Goal: Find contact information: Find contact information

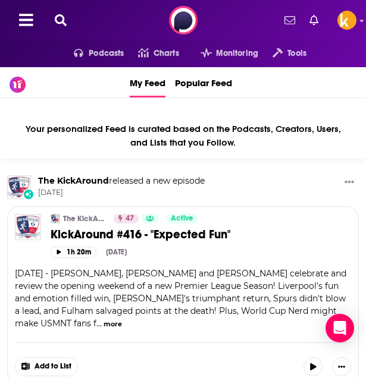
click at [58, 22] on icon at bounding box center [61, 20] width 12 height 12
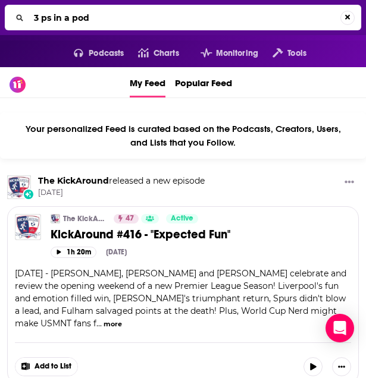
type input "3 ps in a pod"
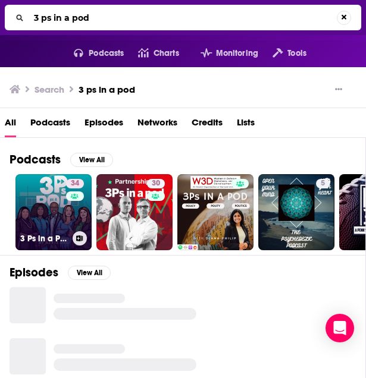
click at [36, 205] on link "34 3 Ps in a Pod: An Education Podcast" at bounding box center [53, 212] width 76 height 76
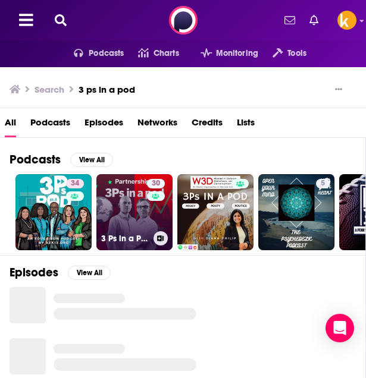
click at [120, 212] on link "30 3 Ps in a Pod" at bounding box center [134, 212] width 76 height 76
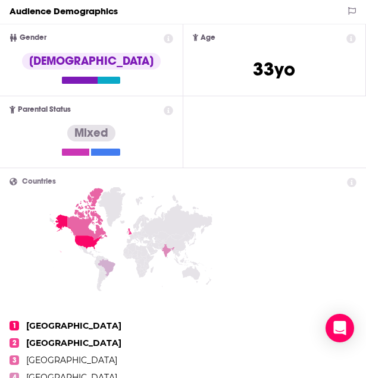
scroll to position [517, 0]
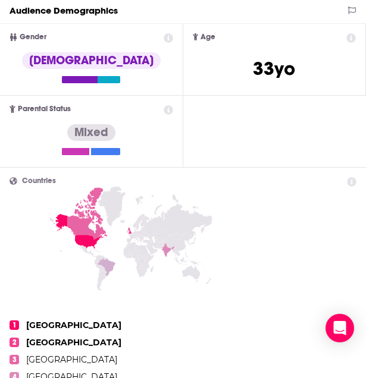
click at [350, 42] on icon at bounding box center [351, 39] width 10 height 10
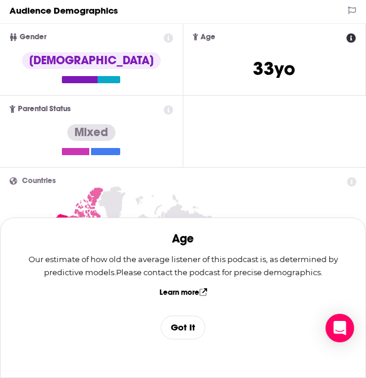
click at [183, 326] on button "Got It" at bounding box center [183, 328] width 45 height 24
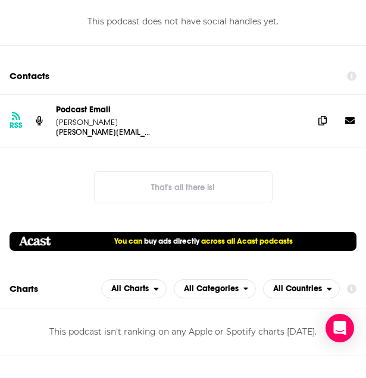
scroll to position [1139, 0]
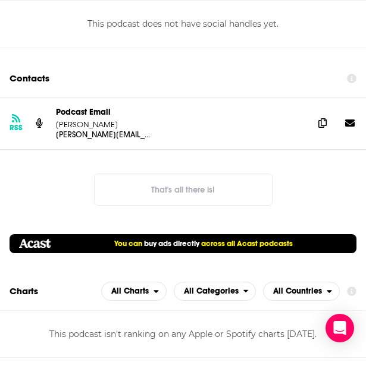
click at [23, 127] on div "RSS Podcast Email [PERSON_NAME] [PERSON_NAME][EMAIL_ADDRESS][PERSON_NAME][DOMAI…" at bounding box center [183, 124] width 366 height 52
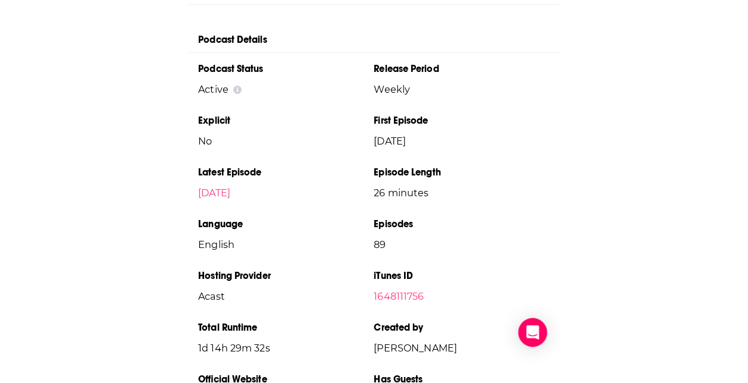
scroll to position [1753, 0]
